Goal: Book appointment/travel/reservation

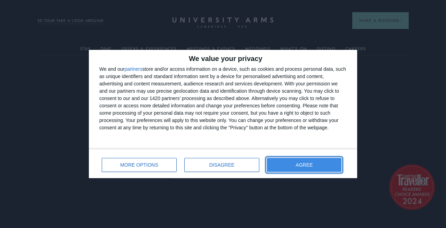
click at [284, 166] on button "AGREE" at bounding box center [304, 165] width 75 height 14
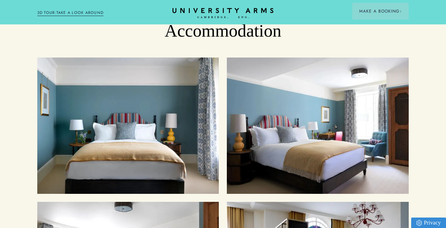
scroll to position [691, 0]
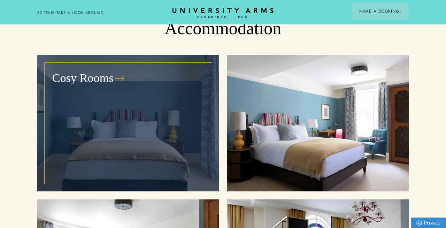
click at [149, 130] on div "Cosy Rooms" at bounding box center [128, 123] width 166 height 120
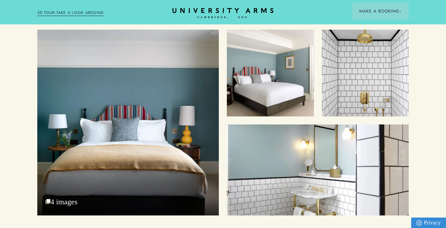
scroll to position [793, 0]
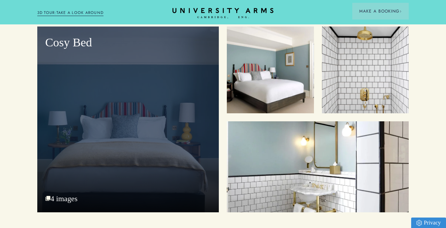
click at [178, 115] on div "Cosy Bed" at bounding box center [128, 120] width 182 height 186
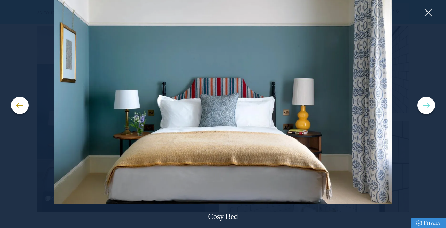
click at [428, 104] on button at bounding box center [426, 105] width 17 height 17
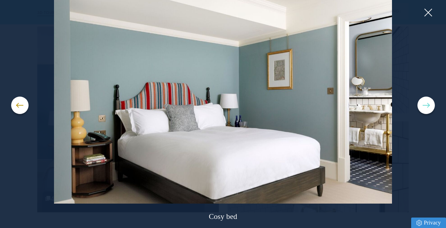
click at [428, 104] on button at bounding box center [426, 105] width 17 height 17
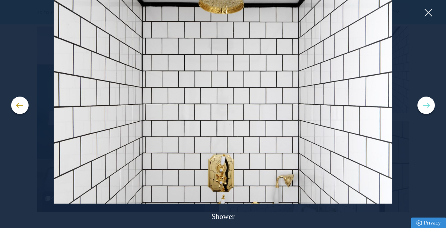
click at [428, 104] on button at bounding box center [426, 105] width 17 height 17
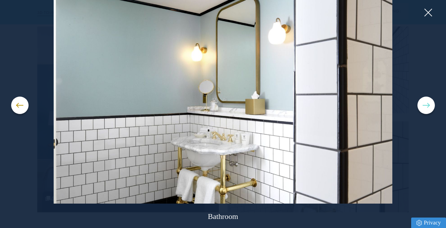
click at [428, 104] on button at bounding box center [426, 105] width 17 height 17
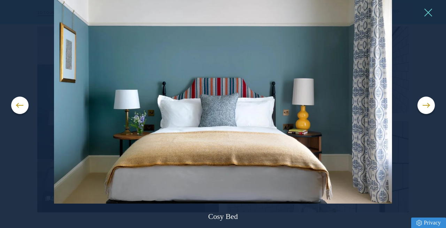
click at [428, 13] on button at bounding box center [428, 12] width 10 height 10
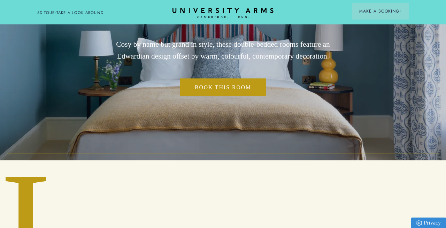
scroll to position [0, 0]
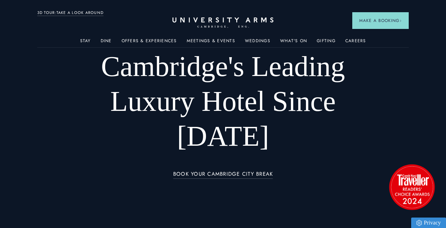
scroll to position [691, 0]
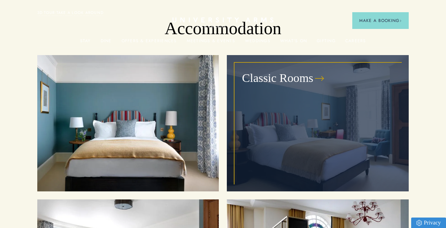
click at [287, 65] on div "Classic Rooms" at bounding box center [318, 123] width 166 height 120
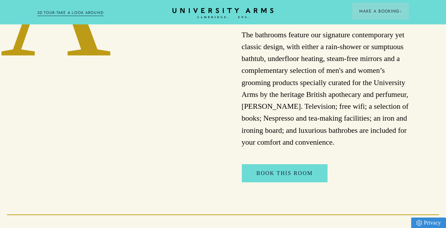
scroll to position [313, 0]
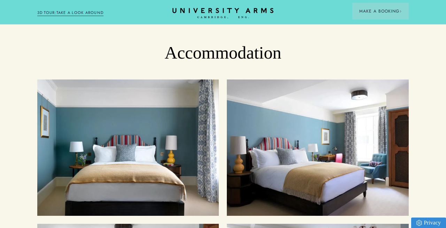
scroll to position [666, 0]
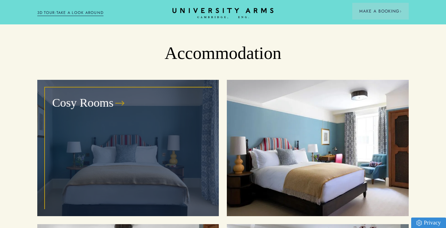
click at [116, 127] on div "Cosy Rooms" at bounding box center [128, 148] width 166 height 120
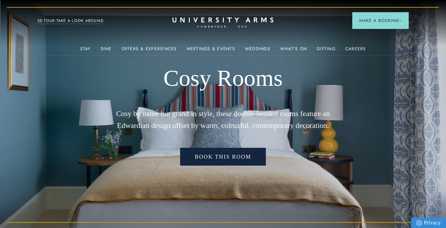
click at [205, 161] on link "Book This Room" at bounding box center [223, 157] width 86 height 18
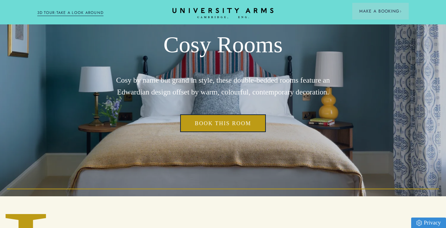
scroll to position [54, 0]
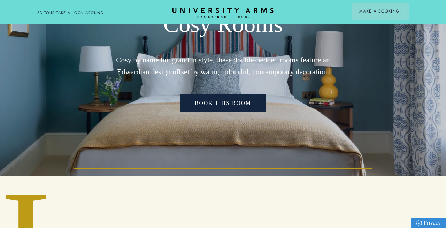
click at [240, 101] on link "Book This Room" at bounding box center [223, 103] width 86 height 18
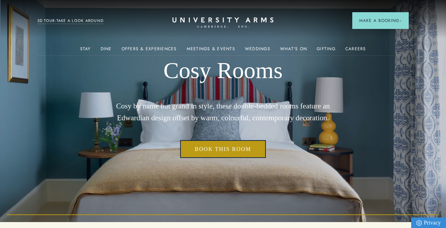
scroll to position [0, 0]
